Goal: Information Seeking & Learning: Learn about a topic

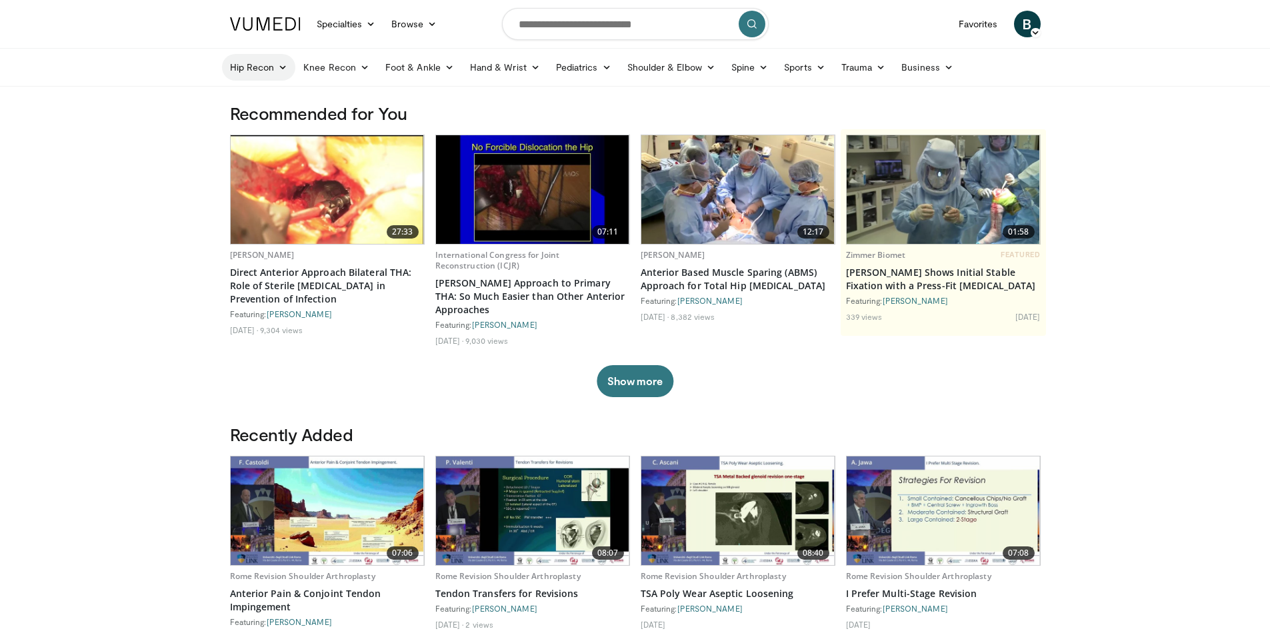
click at [279, 73] on link "Hip Recon" at bounding box center [259, 67] width 74 height 27
click at [271, 103] on link "Hip Arthroplasty" at bounding box center [302, 98] width 159 height 21
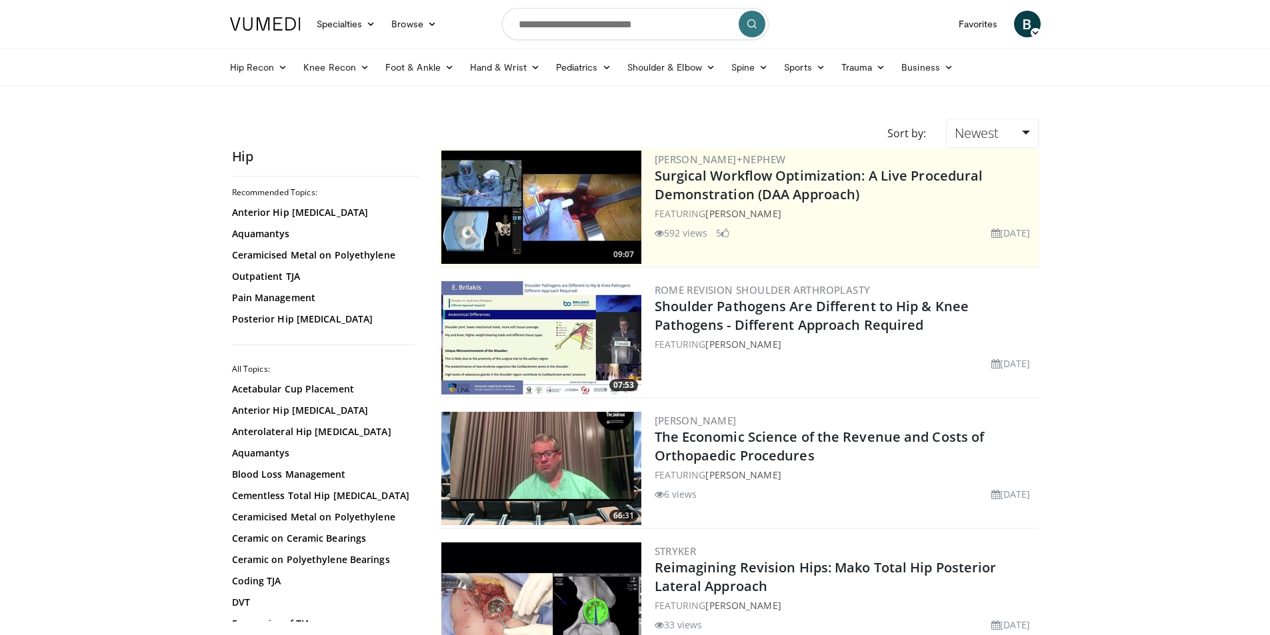
click at [521, 213] on img at bounding box center [541, 207] width 200 height 113
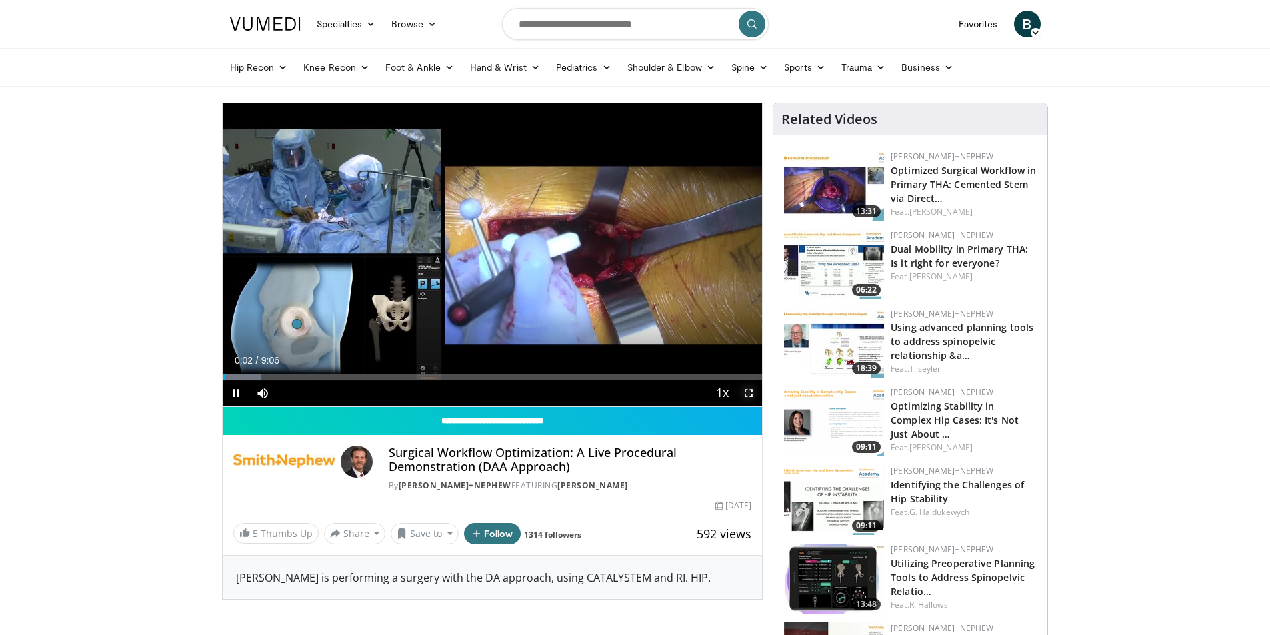
click at [750, 394] on span "Video Player" at bounding box center [748, 393] width 27 height 27
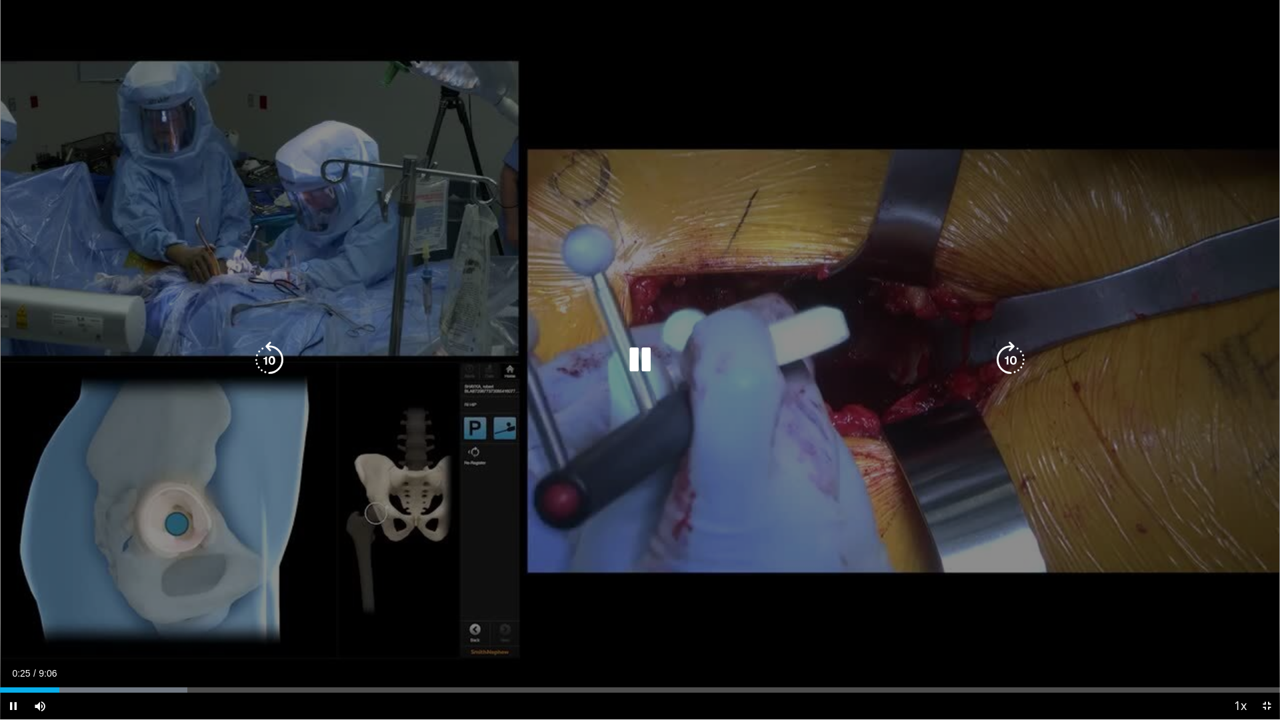
click at [1009, 371] on icon "Video Player" at bounding box center [1010, 359] width 37 height 37
click at [257, 361] on icon "Video Player" at bounding box center [269, 359] width 37 height 37
click at [1011, 364] on icon "Video Player" at bounding box center [1010, 359] width 37 height 37
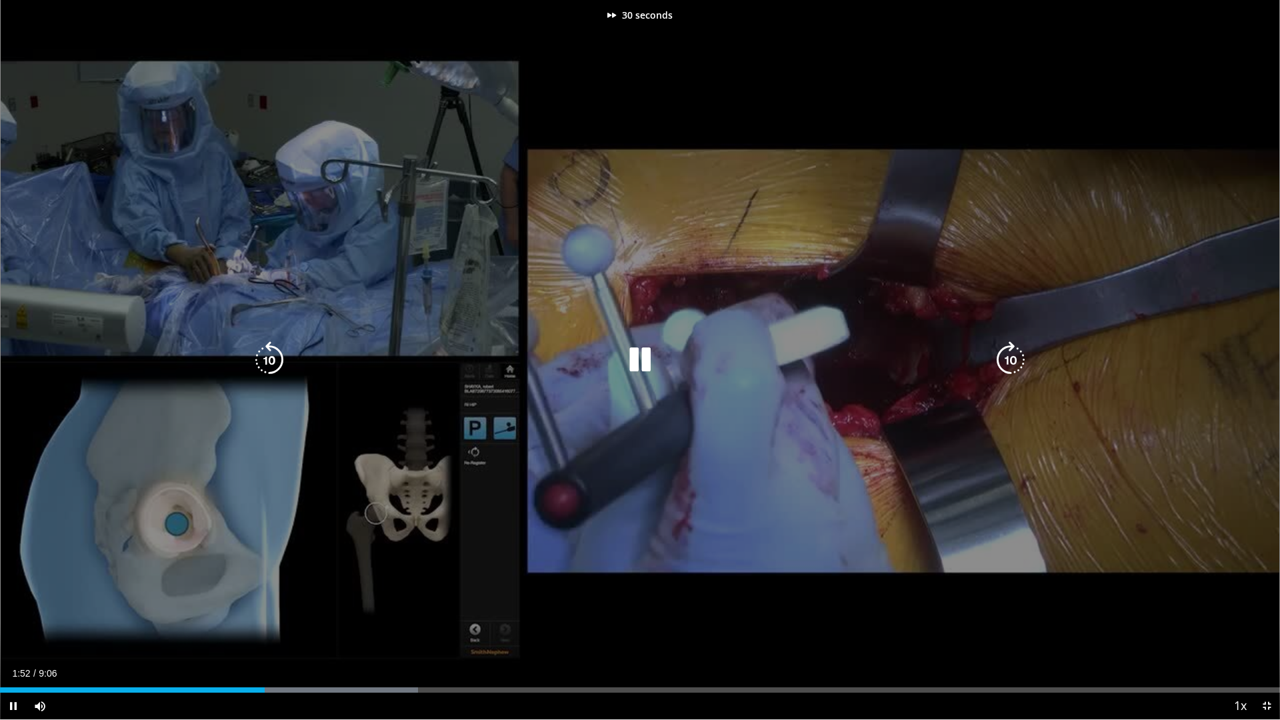
click at [1011, 364] on icon "Video Player" at bounding box center [1010, 359] width 37 height 37
click at [644, 358] on icon "Video Player" at bounding box center [639, 359] width 37 height 37
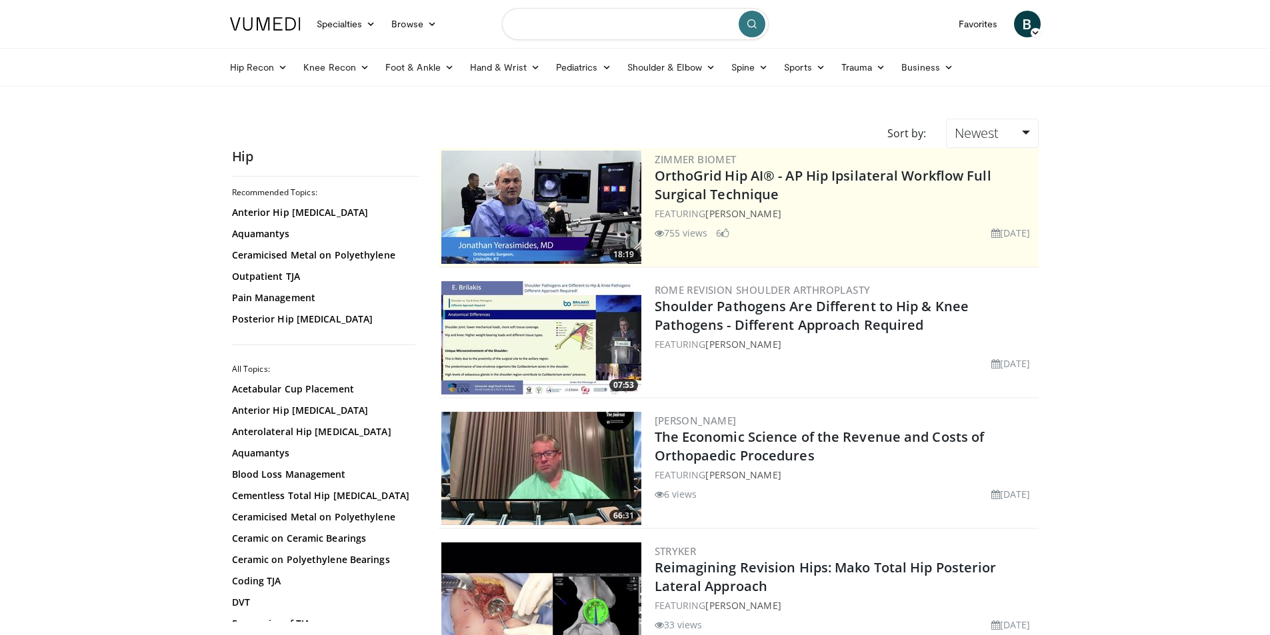
click at [607, 25] on input "Search topics, interventions" at bounding box center [635, 24] width 267 height 32
type input "**********"
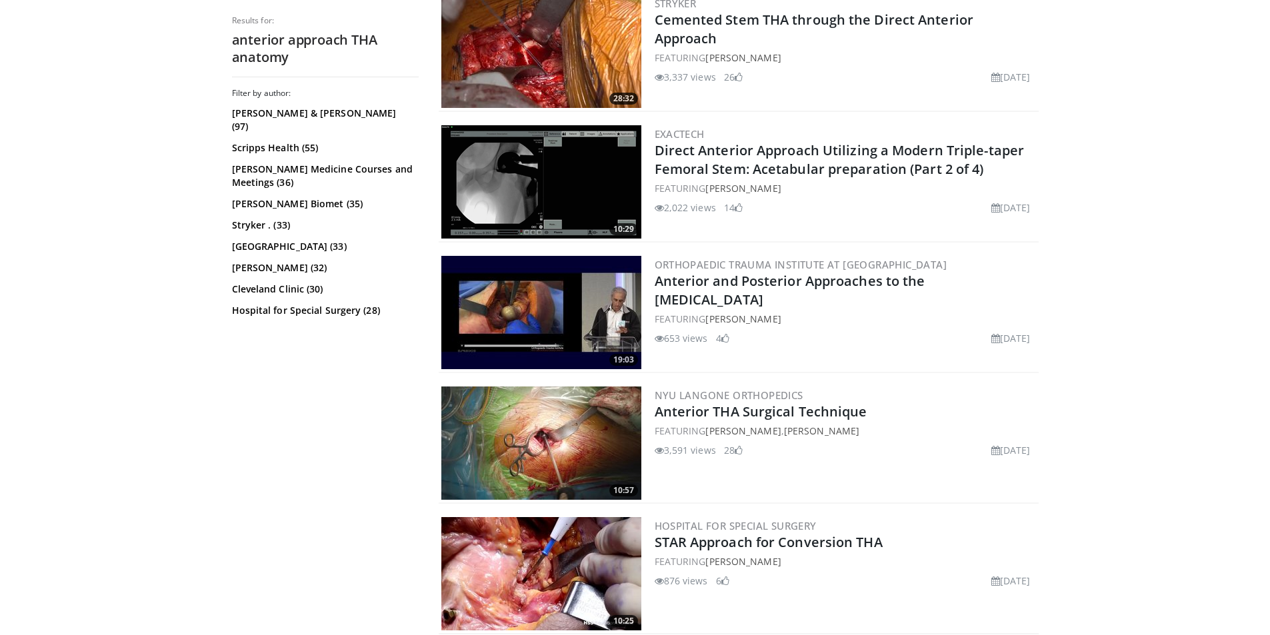
scroll to position [2248, 0]
click at [541, 446] on img at bounding box center [541, 442] width 200 height 113
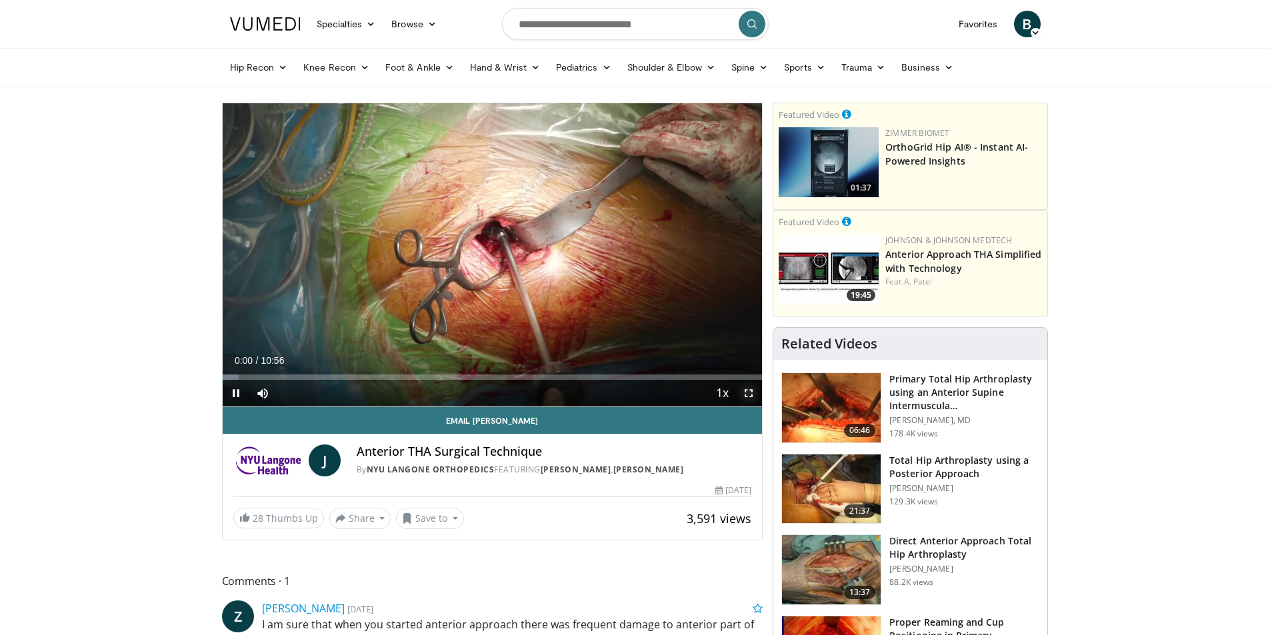
click at [749, 389] on span "Video Player" at bounding box center [748, 393] width 27 height 27
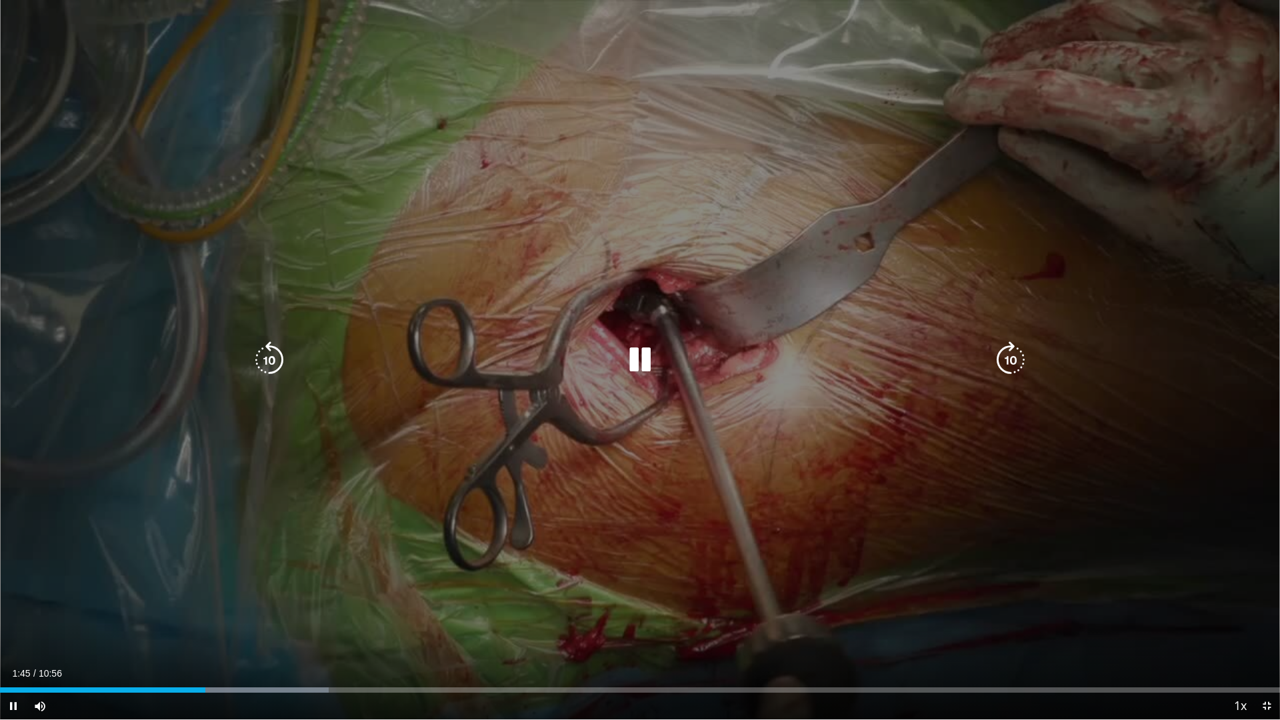
click at [649, 366] on icon "Video Player" at bounding box center [639, 359] width 37 height 37
click at [275, 356] on icon "Video Player" at bounding box center [269, 359] width 37 height 37
click at [649, 354] on icon "Video Player" at bounding box center [639, 359] width 37 height 37
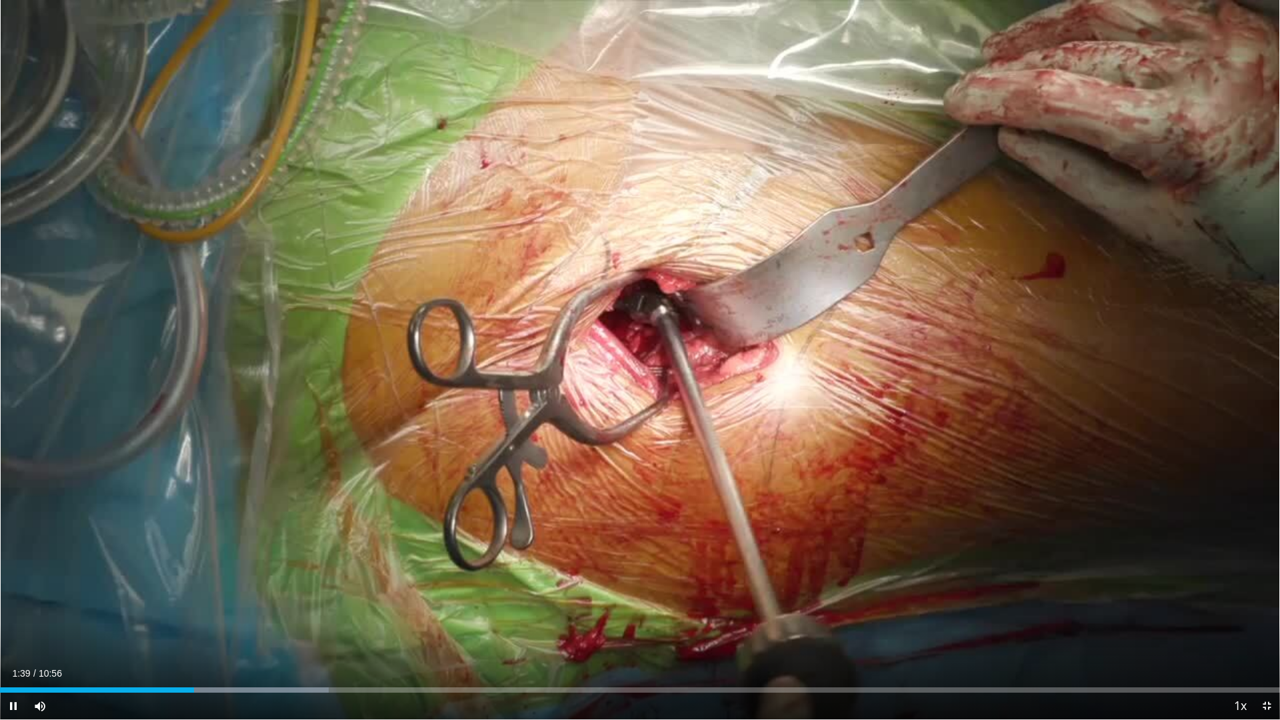
click at [649, 354] on div "10 seconds Tap to unmute" at bounding box center [640, 359] width 1280 height 719
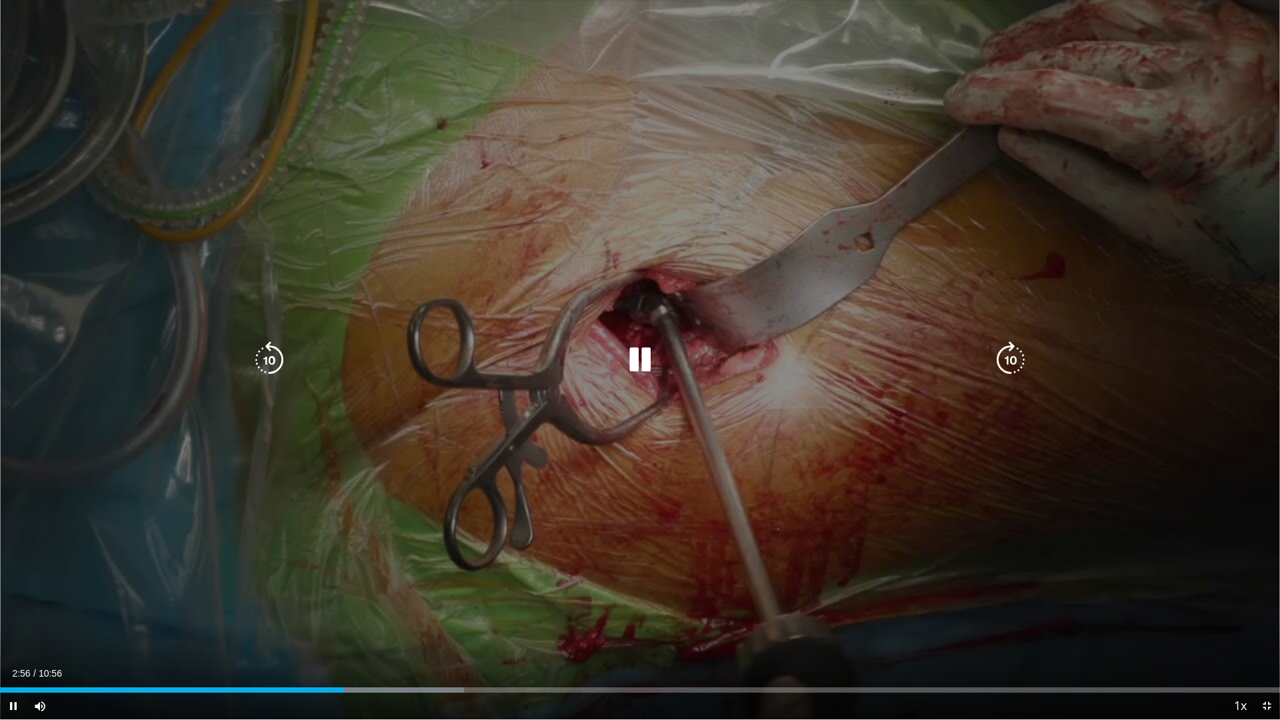
click at [626, 361] on icon "Video Player" at bounding box center [639, 359] width 37 height 37
click at [641, 361] on icon "Video Player" at bounding box center [639, 359] width 37 height 37
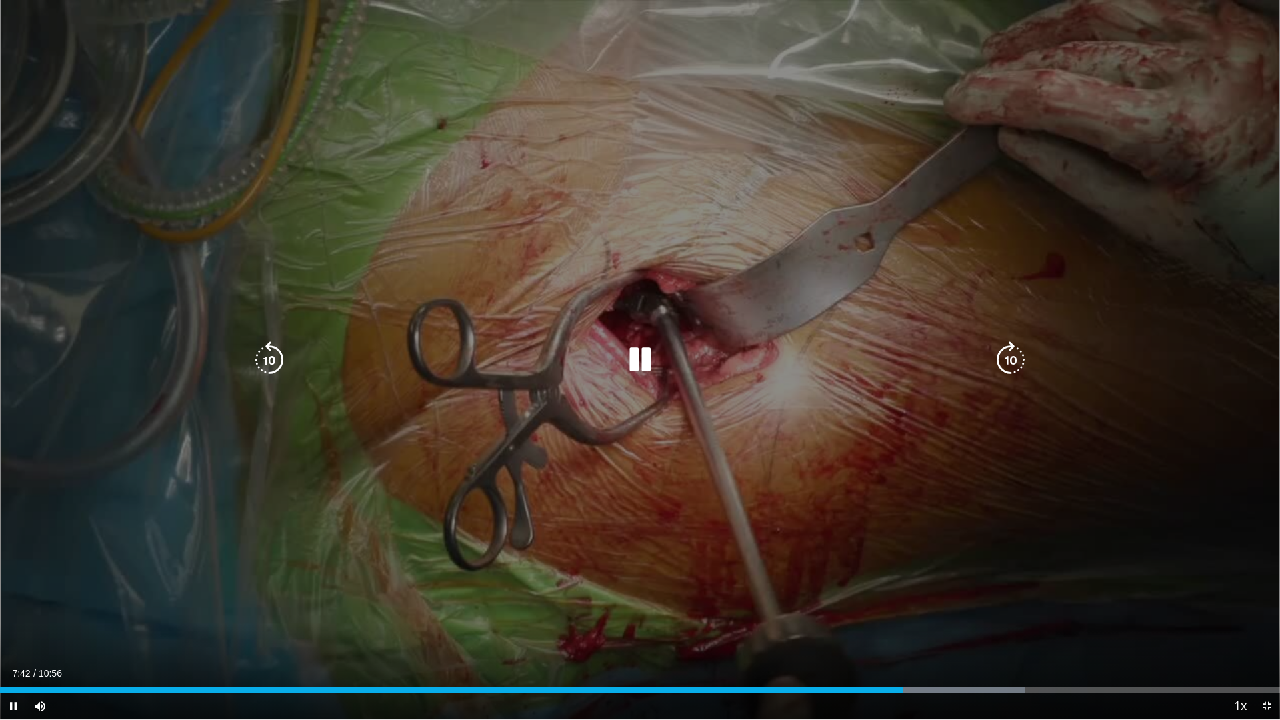
click at [1009, 365] on icon "Video Player" at bounding box center [1010, 359] width 37 height 37
click at [647, 365] on icon "Video Player" at bounding box center [639, 359] width 37 height 37
